Goal: Task Accomplishment & Management: Manage account settings

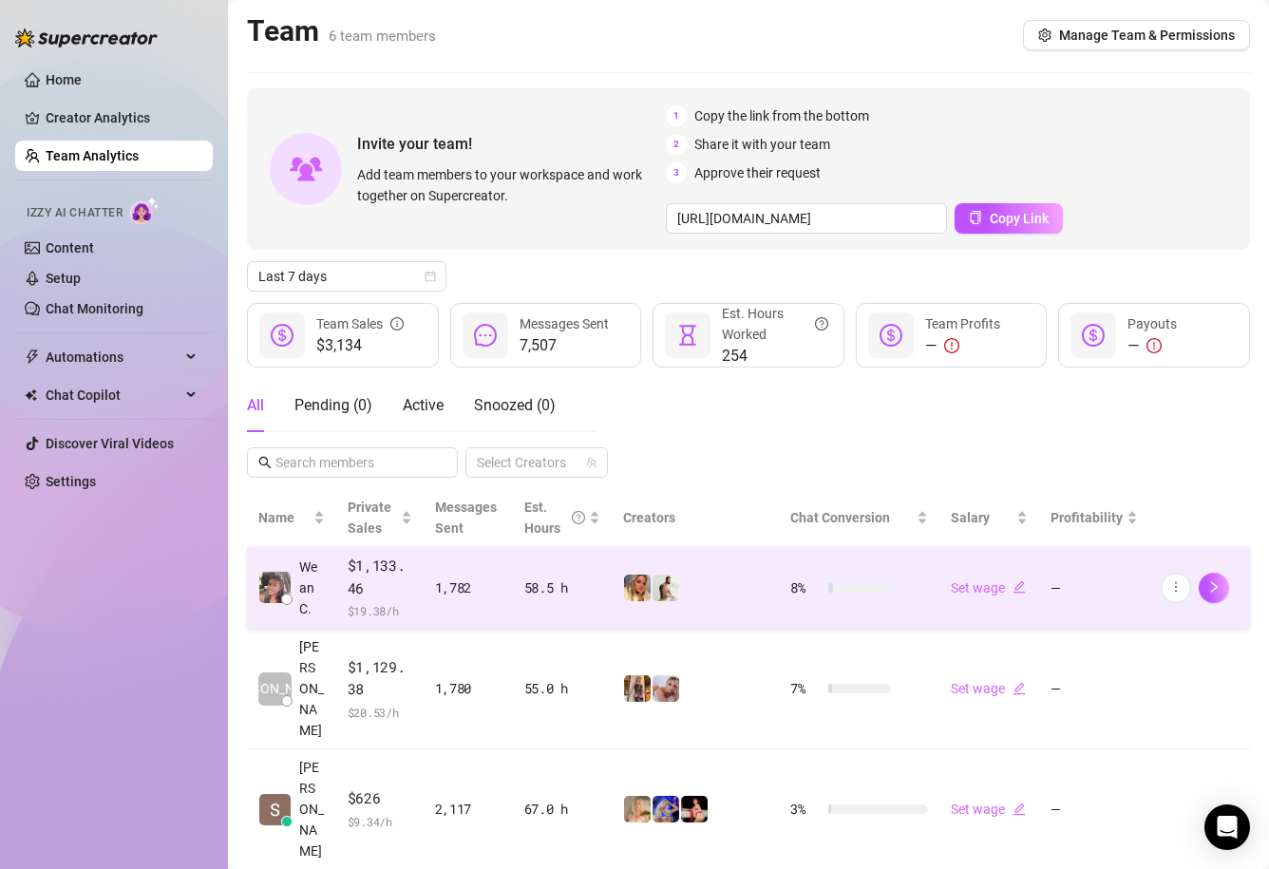
scroll to position [104, 0]
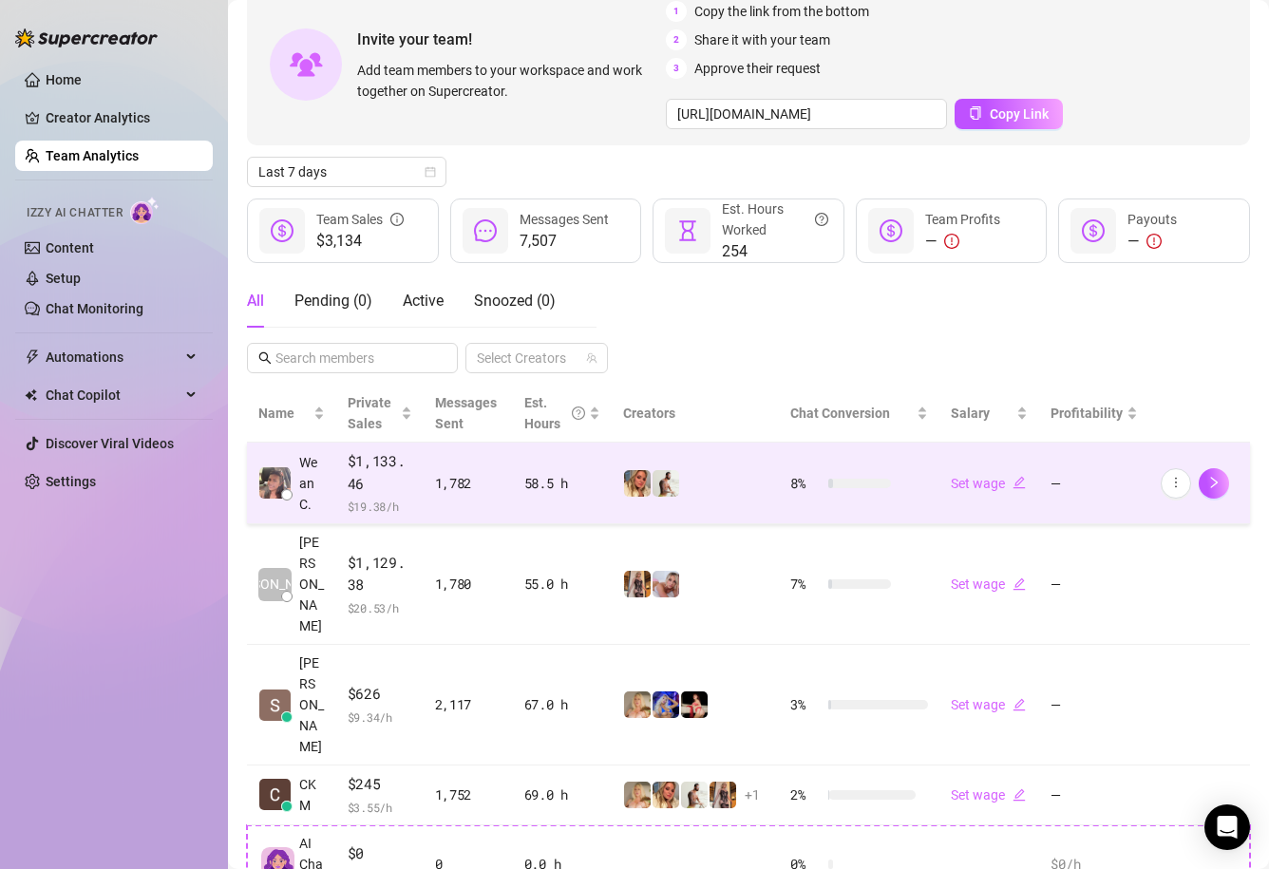
click at [705, 481] on div at bounding box center [695, 483] width 144 height 28
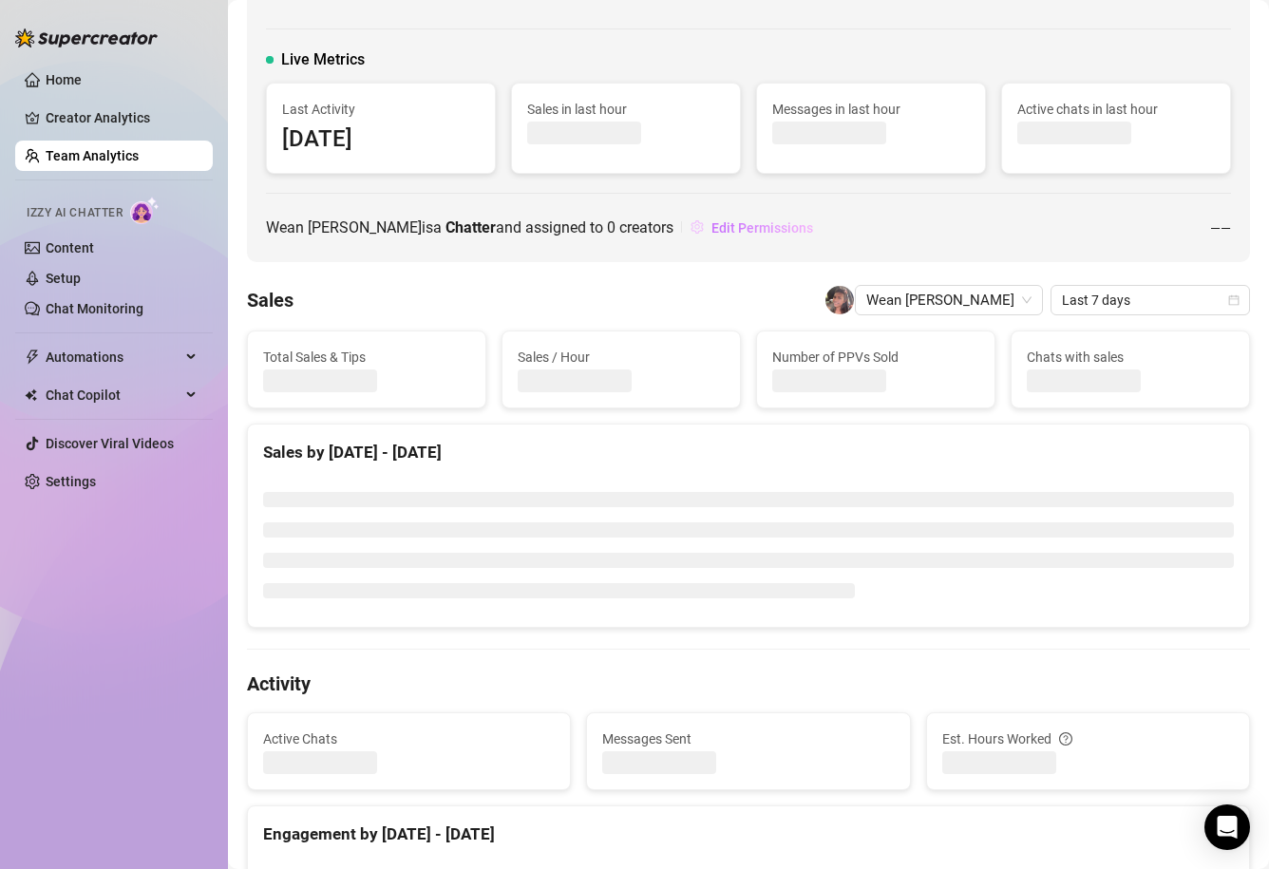
click at [703, 238] on button "Edit Permissions" at bounding box center [751, 228] width 124 height 30
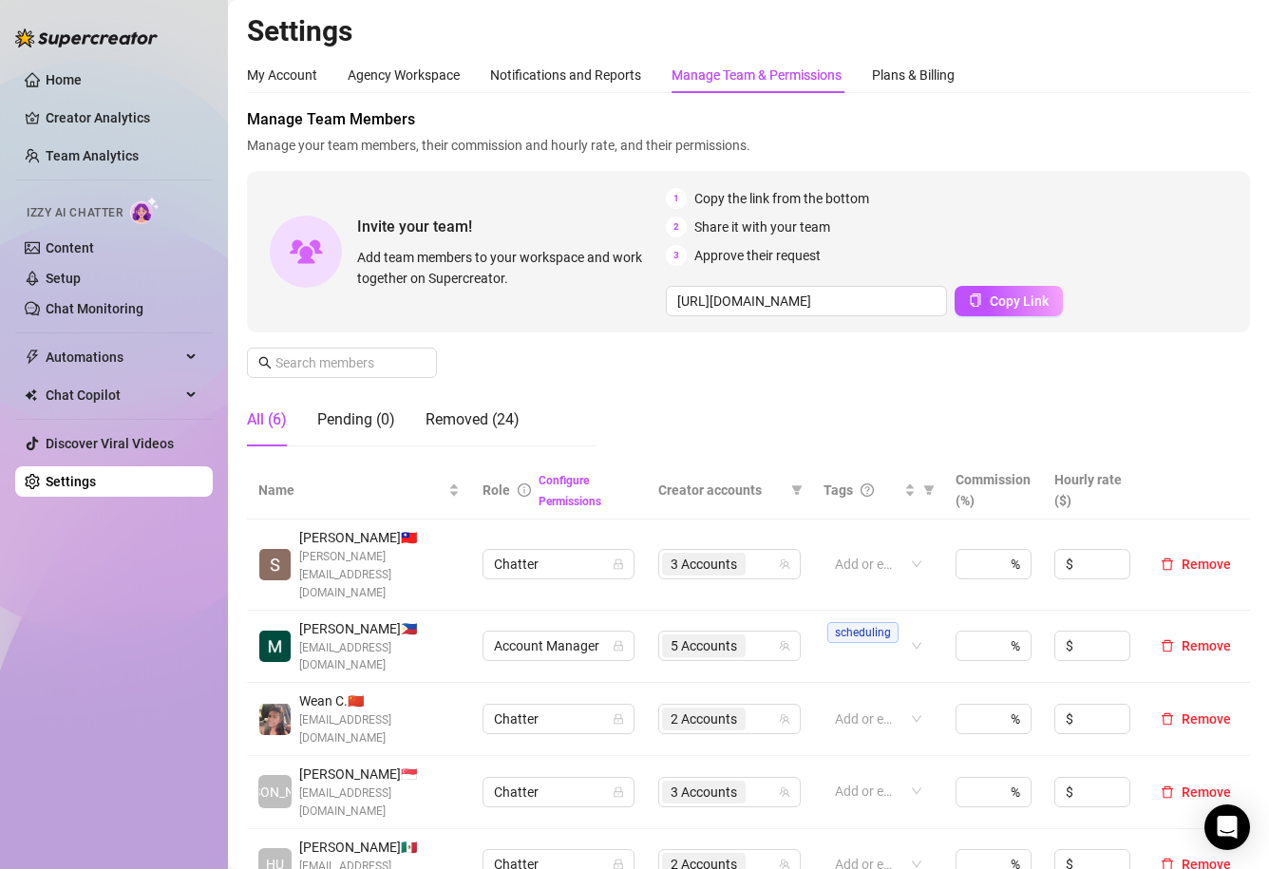
click at [727, 74] on div "Manage Team & Permissions" at bounding box center [756, 75] width 170 height 21
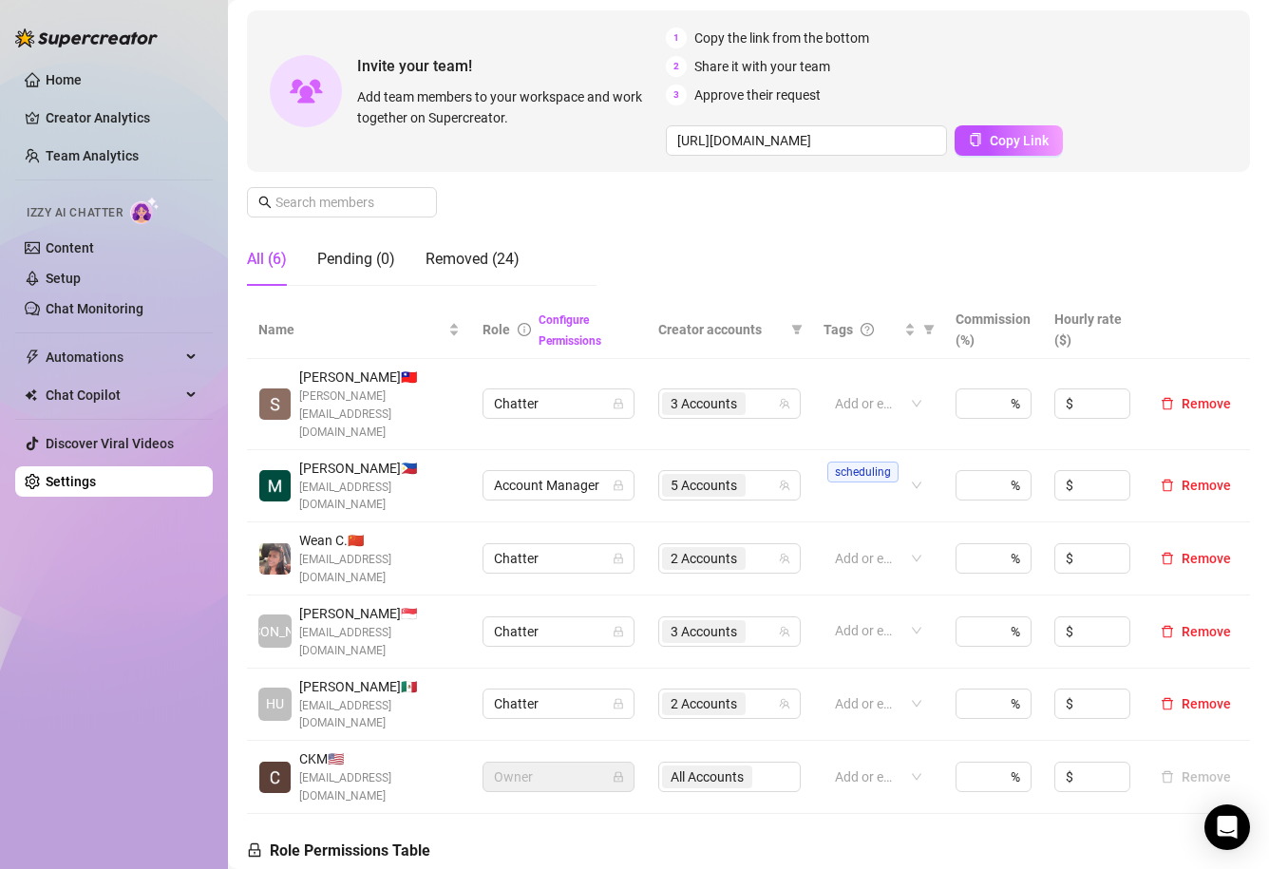
scroll to position [164, 0]
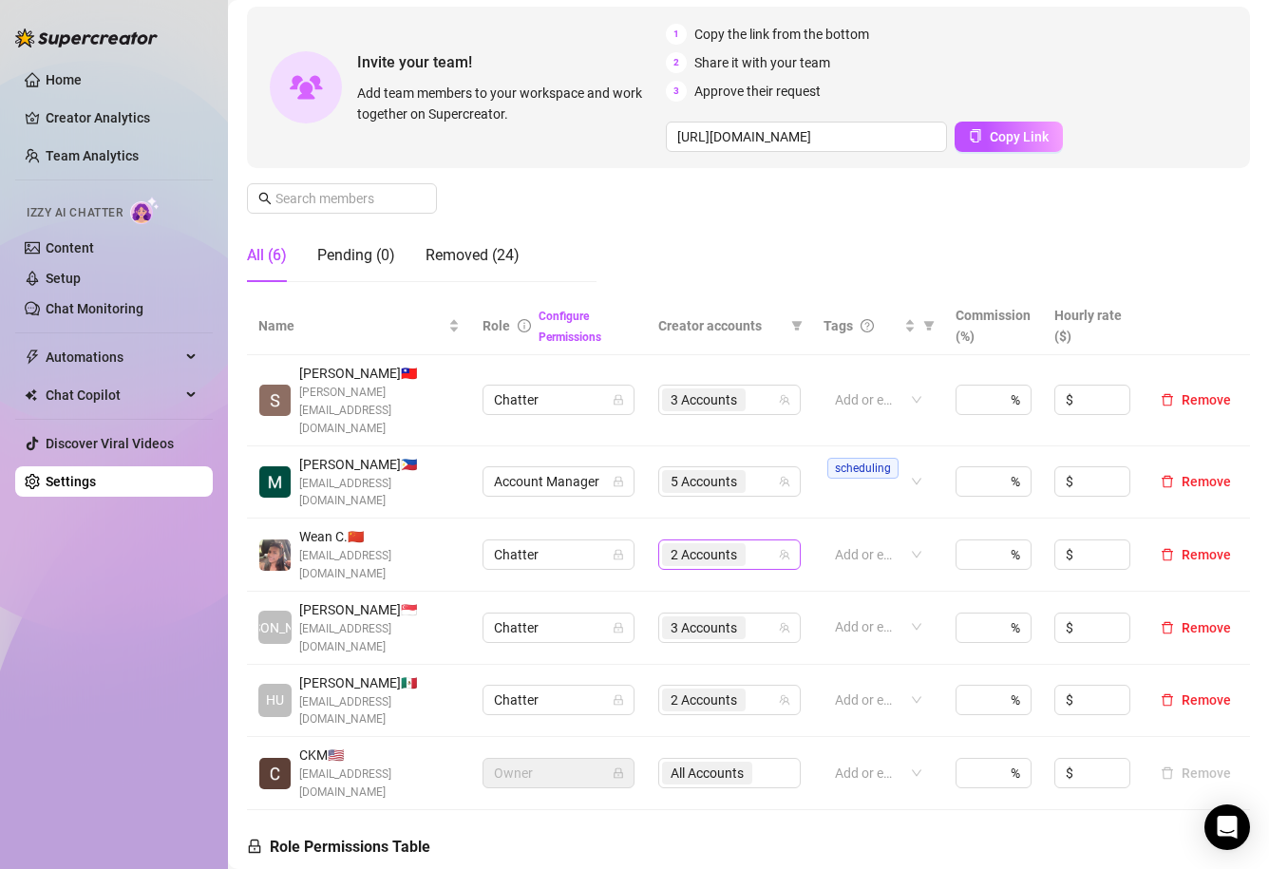
click at [767, 541] on div "2 Accounts" at bounding box center [719, 554] width 115 height 27
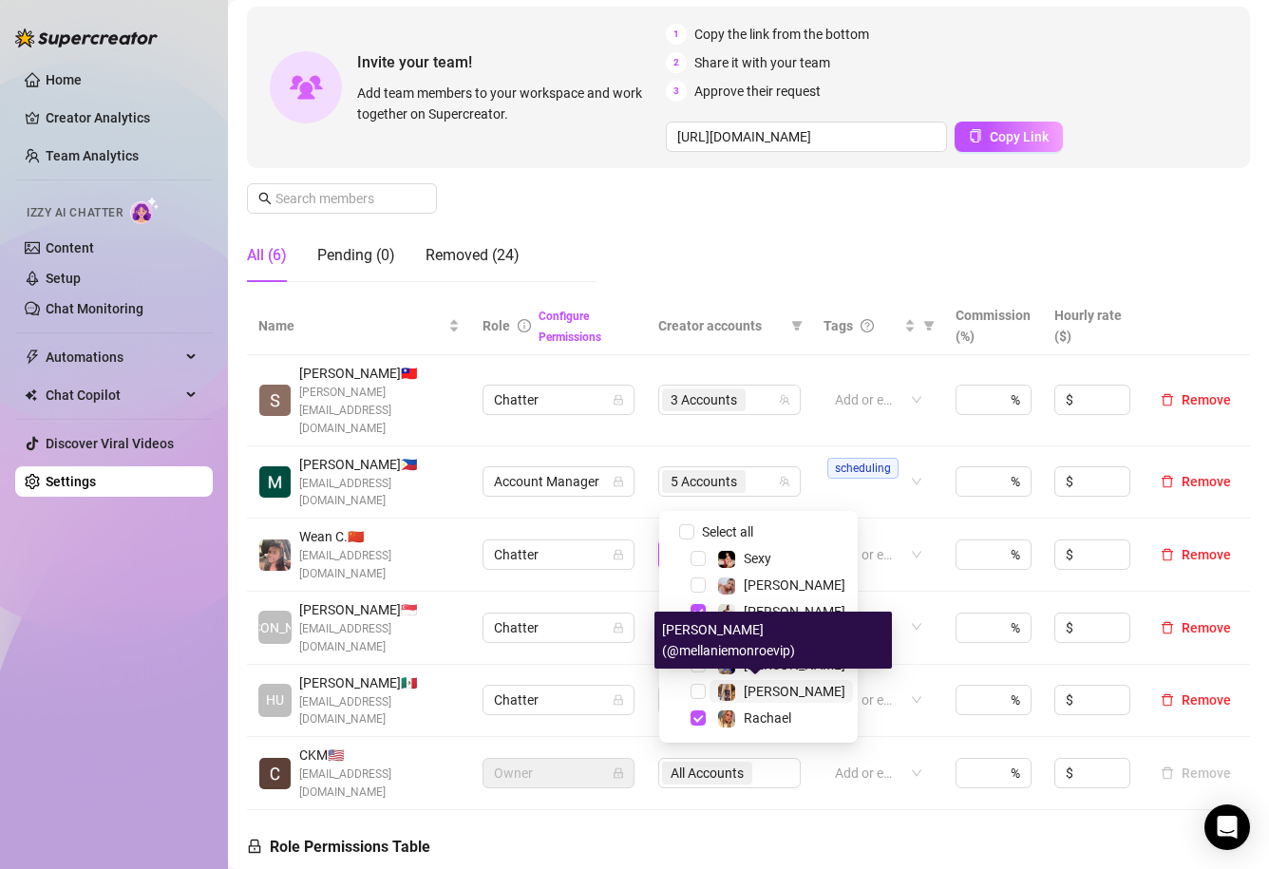
click at [772, 689] on span "[PERSON_NAME]" at bounding box center [795, 691] width 102 height 15
click at [649, 285] on div "Manage Team Members Manage your team members, their commission and hourly rate,…" at bounding box center [748, 120] width 1003 height 353
